Goal: Transaction & Acquisition: Purchase product/service

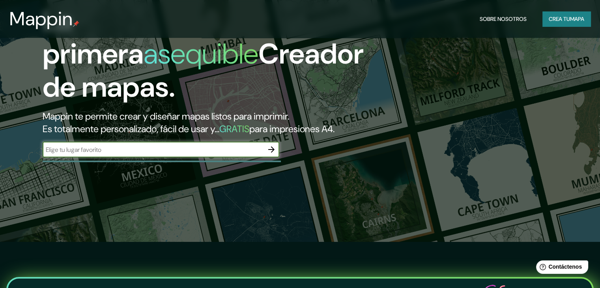
scroll to position [70, 0]
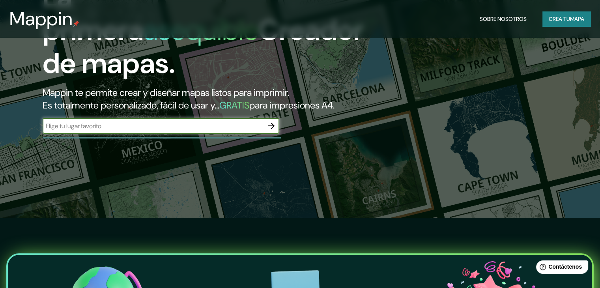
click at [123, 131] on input "text" at bounding box center [153, 125] width 221 height 9
type input "PINAMAR [GEOGRAPHIC_DATA] [GEOGRAPHIC_DATA]"
click at [276, 131] on icon "button" at bounding box center [271, 125] width 9 height 9
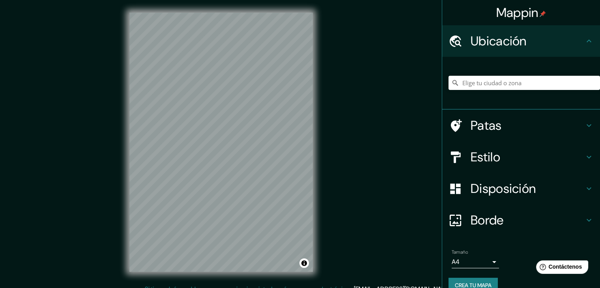
drag, startPoint x: 498, startPoint y: 140, endPoint x: 500, endPoint y: 147, distance: 7.4
click at [500, 145] on ul "Ubicación Patas Estilo Disposición Borde Elige un borde. Consejo : puedes opaca…" at bounding box center [521, 163] width 158 height 277
click at [489, 156] on font "Estilo" at bounding box center [485, 157] width 30 height 17
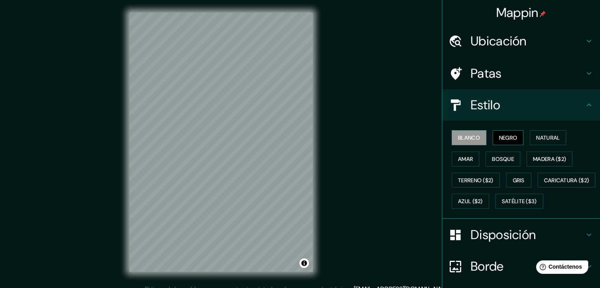
click at [502, 140] on font "Negro" at bounding box center [508, 137] width 19 height 7
click at [472, 159] on button "Amar" at bounding box center [466, 158] width 28 height 15
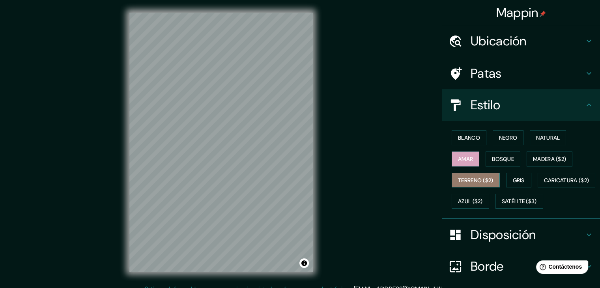
click at [482, 182] on font "Terreno ($2)" at bounding box center [475, 180] width 35 height 7
click at [511, 189] on div "Blanco Negro Natural Amar Bosque Madera ($2) Terreno ($2) Gris Caricatura ($2) …" at bounding box center [523, 169] width 151 height 85
click at [513, 184] on button "Gris" at bounding box center [518, 180] width 25 height 15
click at [503, 87] on ul "Ubicación Patas Estilo Blanco Negro Natural [PERSON_NAME] ($2) Terreno ($2) Gri…" at bounding box center [521, 186] width 158 height 323
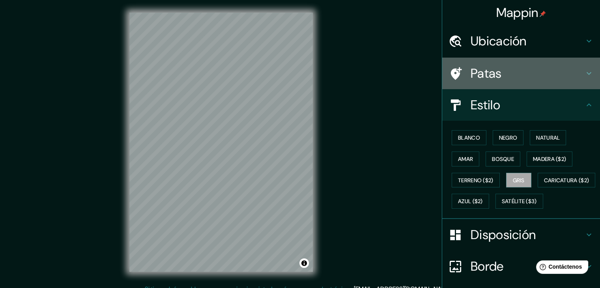
drag, startPoint x: 505, startPoint y: 79, endPoint x: 517, endPoint y: 62, distance: 20.5
click at [506, 78] on h4 "Patas" at bounding box center [527, 73] width 114 height 16
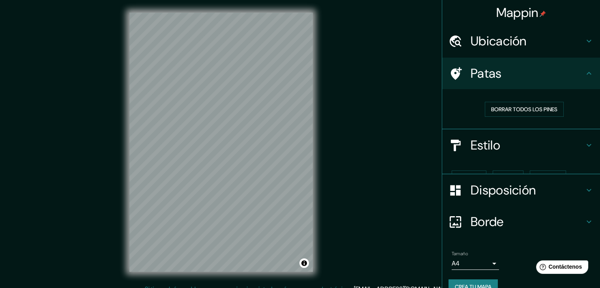
click at [525, 29] on div "Ubicación" at bounding box center [521, 41] width 158 height 32
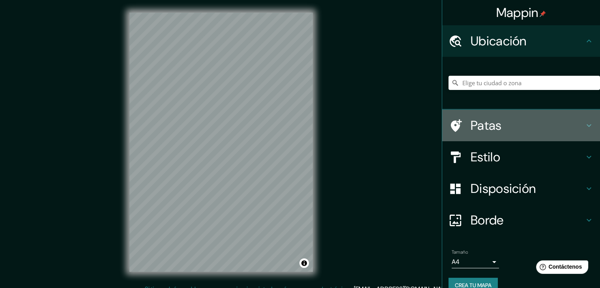
click at [526, 110] on div "Patas" at bounding box center [521, 126] width 158 height 32
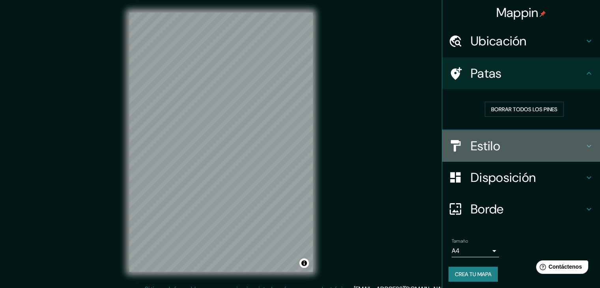
click at [532, 149] on h4 "Estilo" at bounding box center [527, 146] width 114 height 16
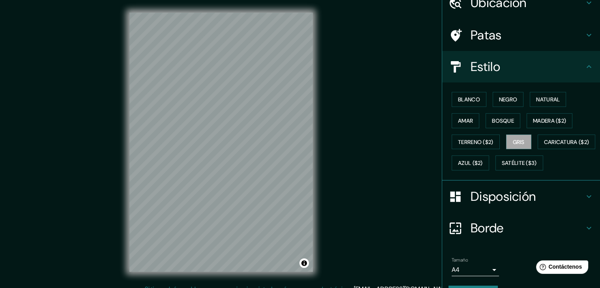
scroll to position [48, 0]
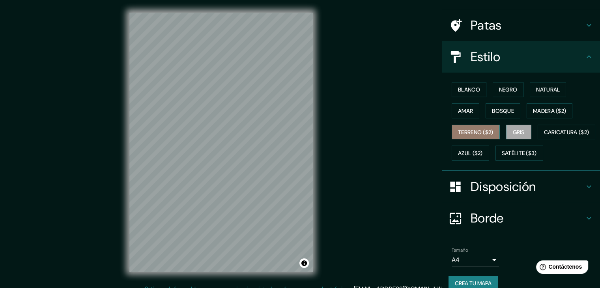
click at [462, 131] on font "Terreno ($2)" at bounding box center [475, 132] width 35 height 7
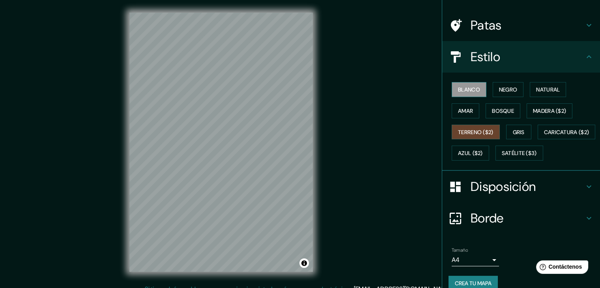
click at [468, 86] on font "Blanco" at bounding box center [469, 89] width 22 height 7
click at [503, 97] on div "Blanco Negro Natural Amar Bosque Madera ($2) Terreno ($2) Gris Caricatura ($2) …" at bounding box center [523, 121] width 151 height 85
click at [502, 93] on font "Negro" at bounding box center [508, 89] width 19 height 10
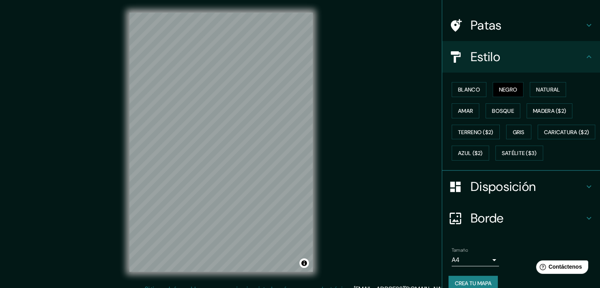
click at [568, 99] on div "Blanco Negro Natural Amar Bosque Madera ($2) Terreno ($2) Gris Caricatura ($2) …" at bounding box center [523, 121] width 151 height 85
click at [552, 90] on font "Natural" at bounding box center [548, 89] width 24 height 7
